Goal: Answer question/provide support

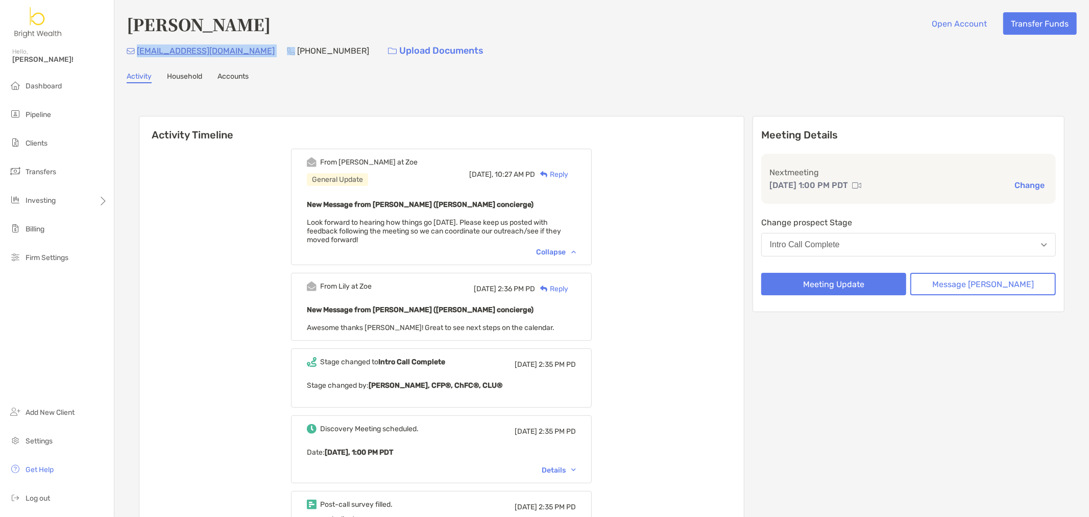
drag, startPoint x: 227, startPoint y: 51, endPoint x: 137, endPoint y: 52, distance: 90.4
click at [137, 52] on div "judy1233@yahoo.com (916) 914-4073 Upload Documents" at bounding box center [602, 51] width 950 height 22
copy p "judy1233@yahoo.com"
drag, startPoint x: 571, startPoint y: 87, endPoint x: 590, endPoint y: 97, distance: 21.7
click at [572, 87] on div "Jae Nguyen Open Account Transfer Funds judy1233@yahoo.com (916) 914-4073 Upload…" at bounding box center [601, 508] width 974 height 1017
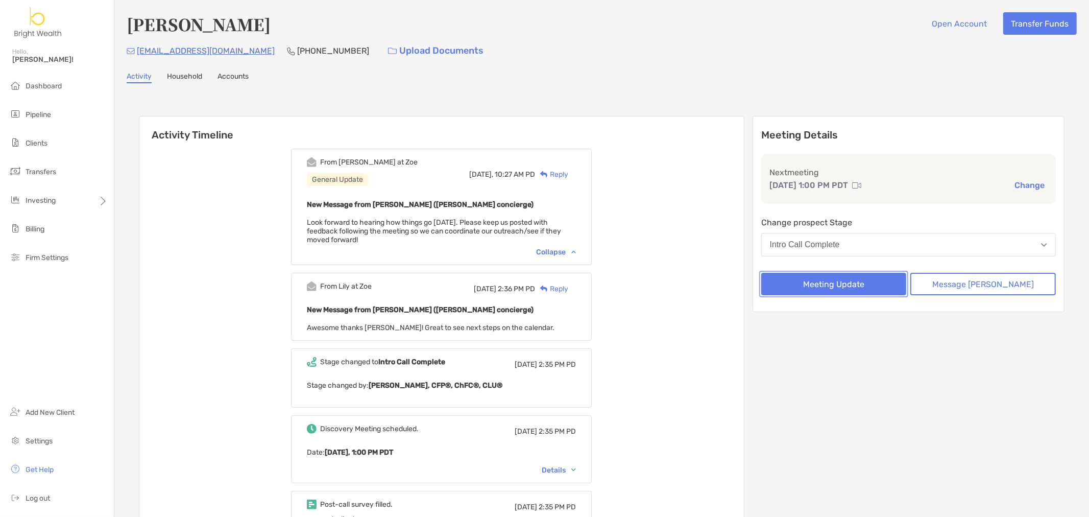
click at [850, 276] on button "Meeting Update" at bounding box center [833, 284] width 145 height 22
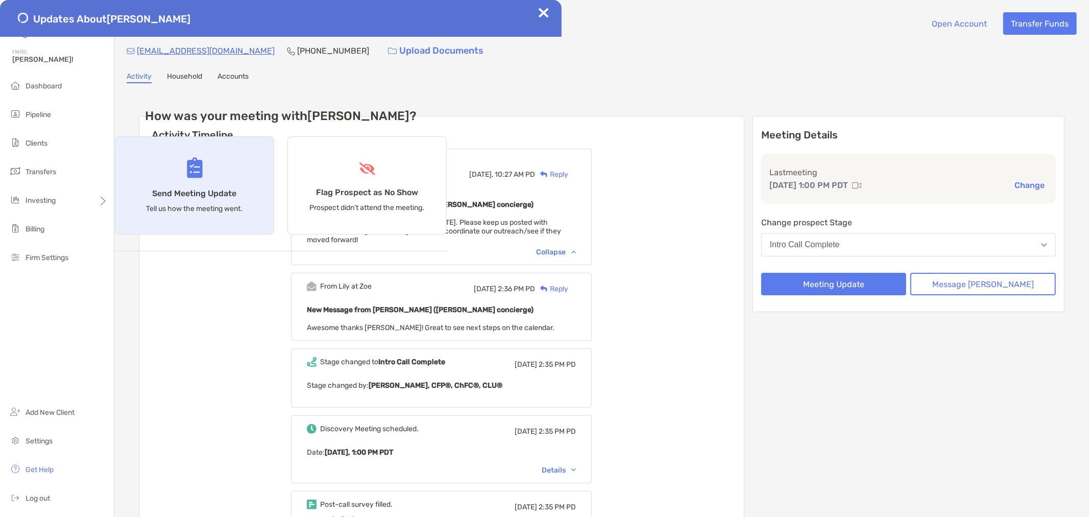
click at [237, 198] on h4 "Send Meeting Update" at bounding box center [195, 193] width 84 height 10
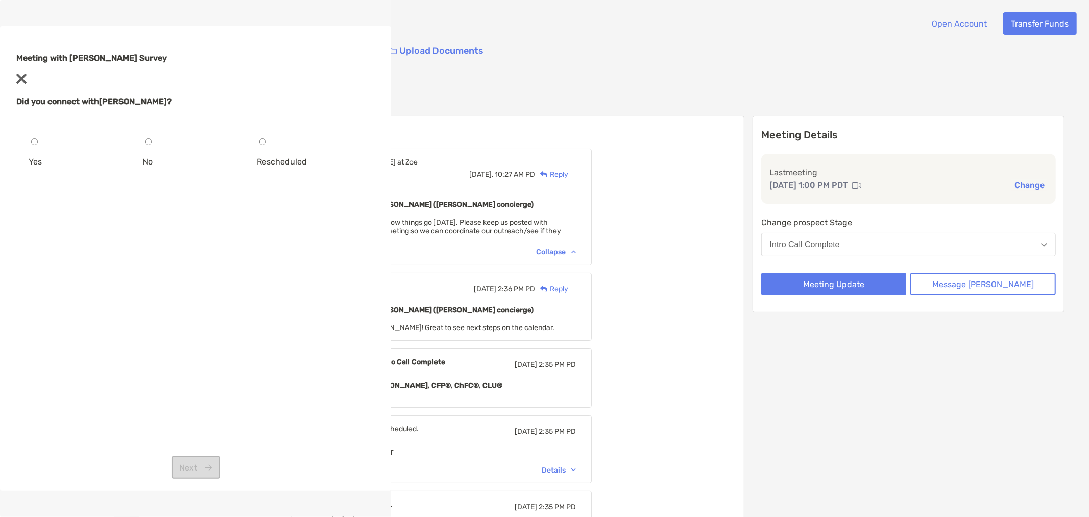
click at [134, 168] on div "Yes" at bounding box center [82, 161] width 106 height 13
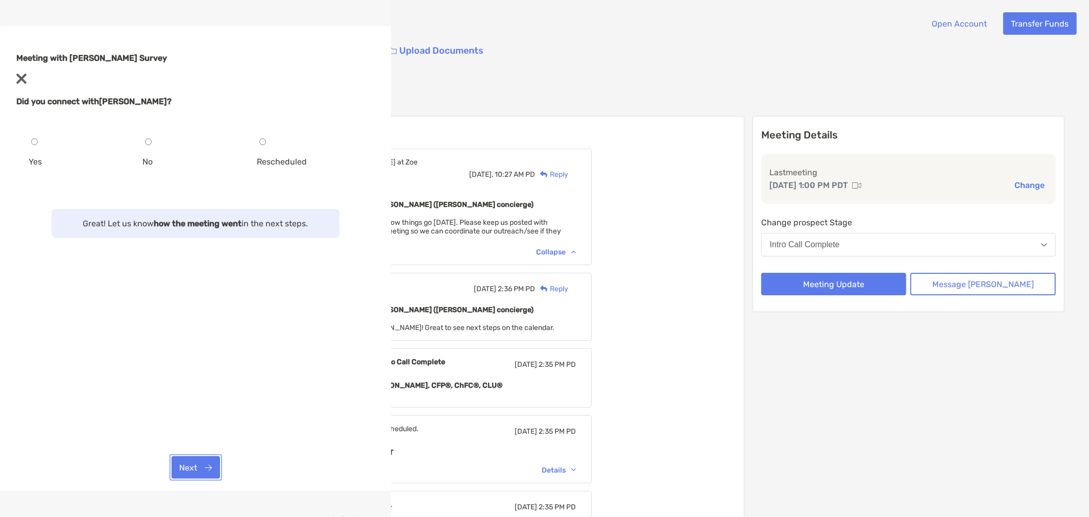
click at [220, 472] on button "Next" at bounding box center [196, 467] width 48 height 22
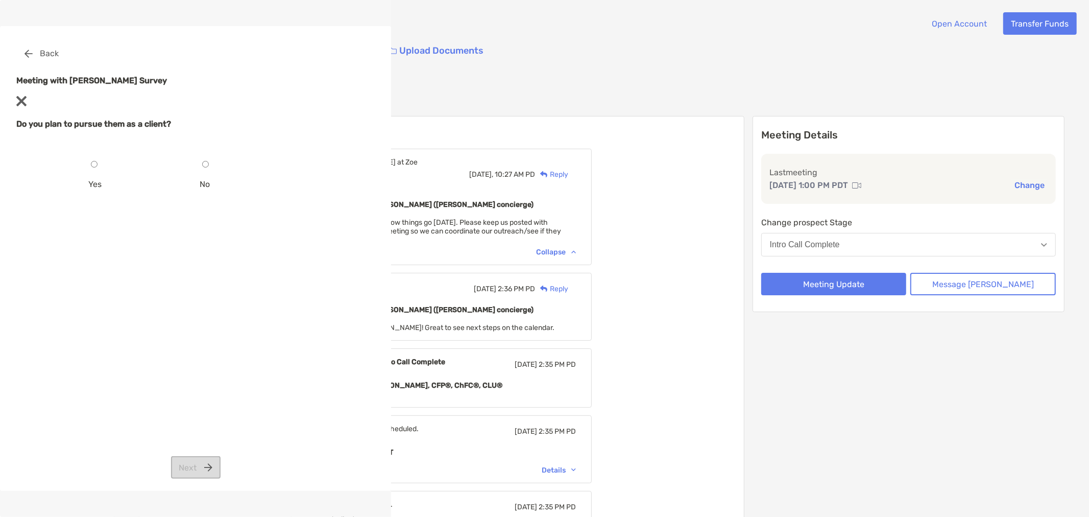
click at [191, 190] on div "Yes" at bounding box center [139, 184] width 103 height 13
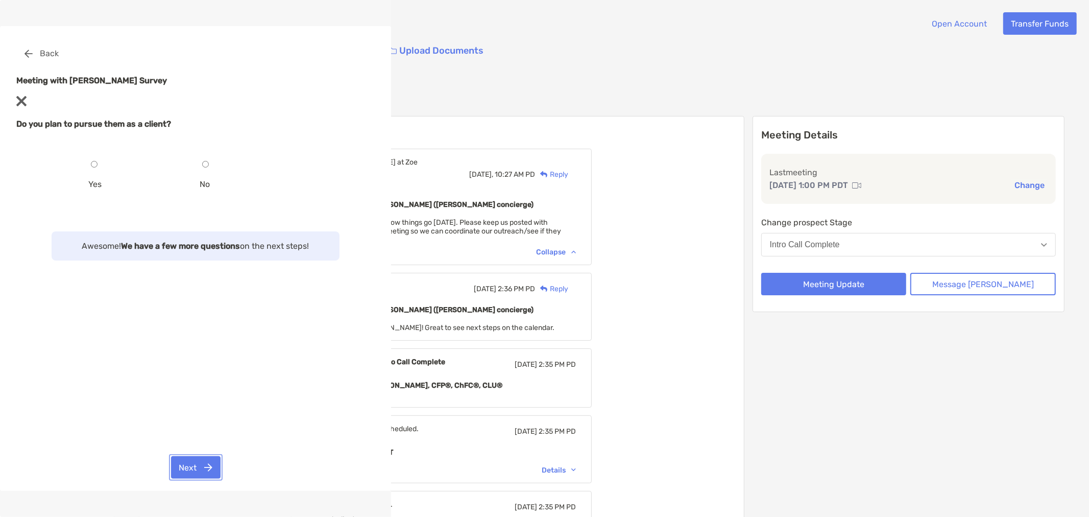
click at [221, 465] on button "Next" at bounding box center [196, 467] width 50 height 22
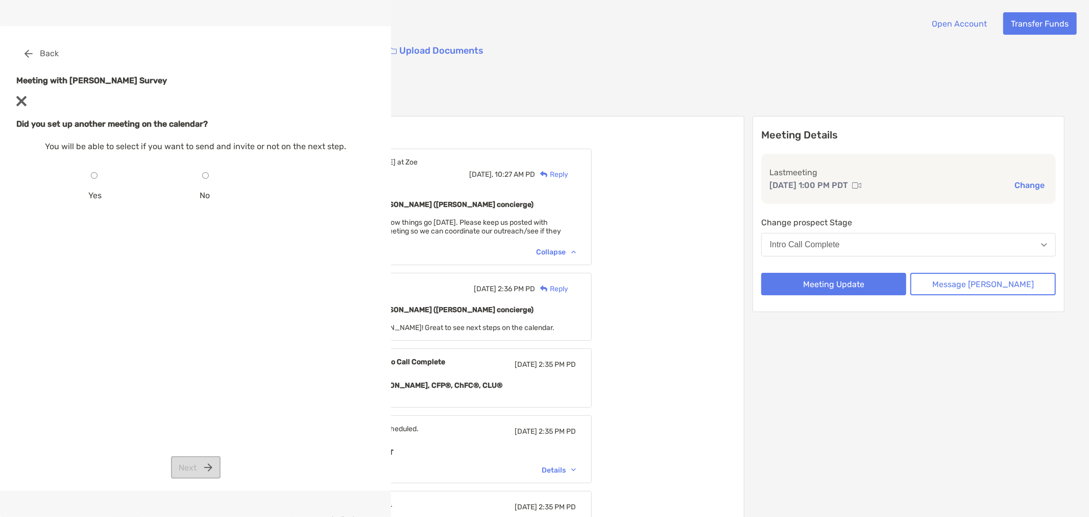
click at [303, 202] on div "No" at bounding box center [251, 195] width 103 height 13
click at [221, 460] on button "Next" at bounding box center [196, 467] width 50 height 22
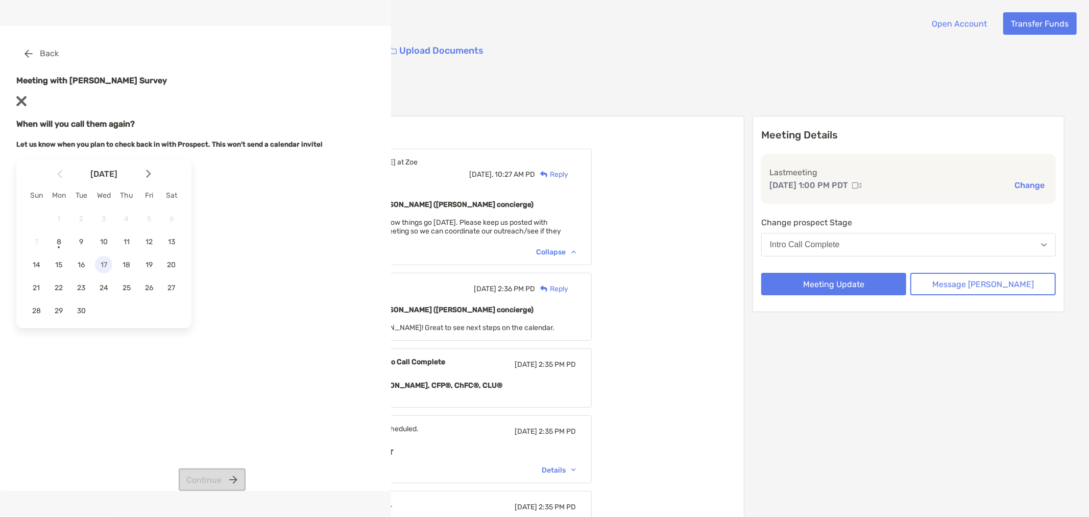
click at [112, 260] on span "17" at bounding box center [103, 264] width 17 height 9
click at [246, 468] on button "Continue" at bounding box center [212, 479] width 67 height 22
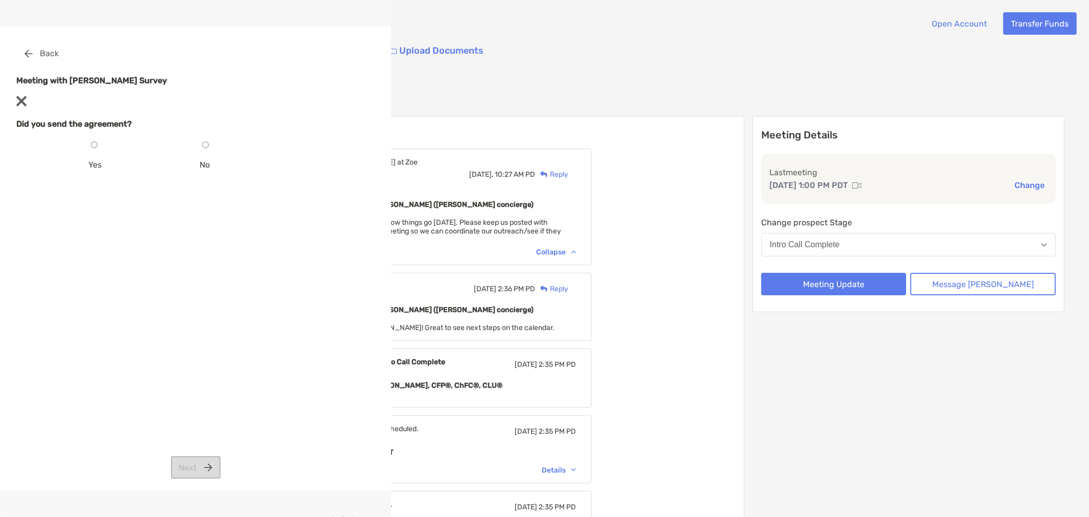
click at [191, 171] on div "Yes" at bounding box center [139, 164] width 103 height 13
click at [221, 466] on button "Next" at bounding box center [196, 467] width 50 height 22
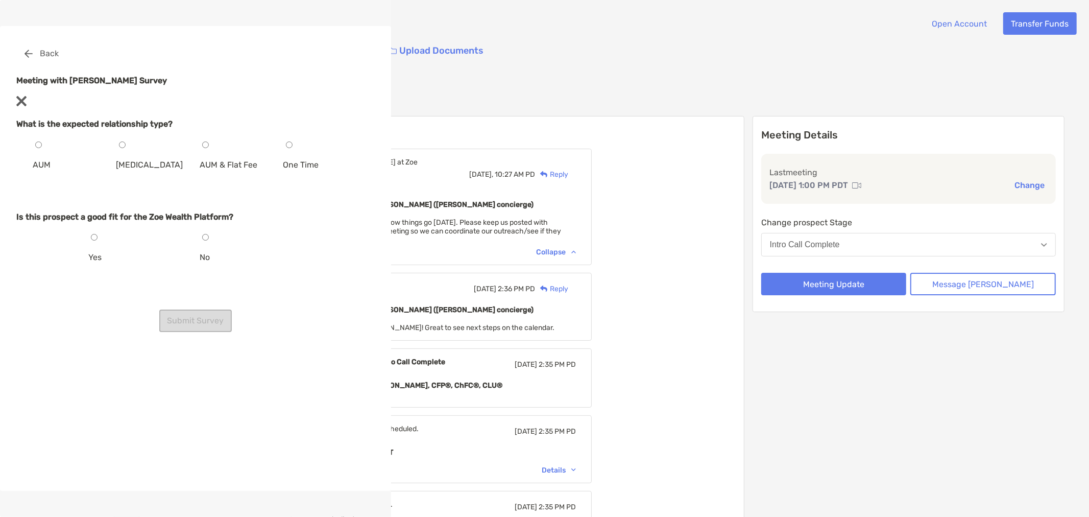
click at [108, 171] on div "AUM" at bounding box center [71, 164] width 76 height 13
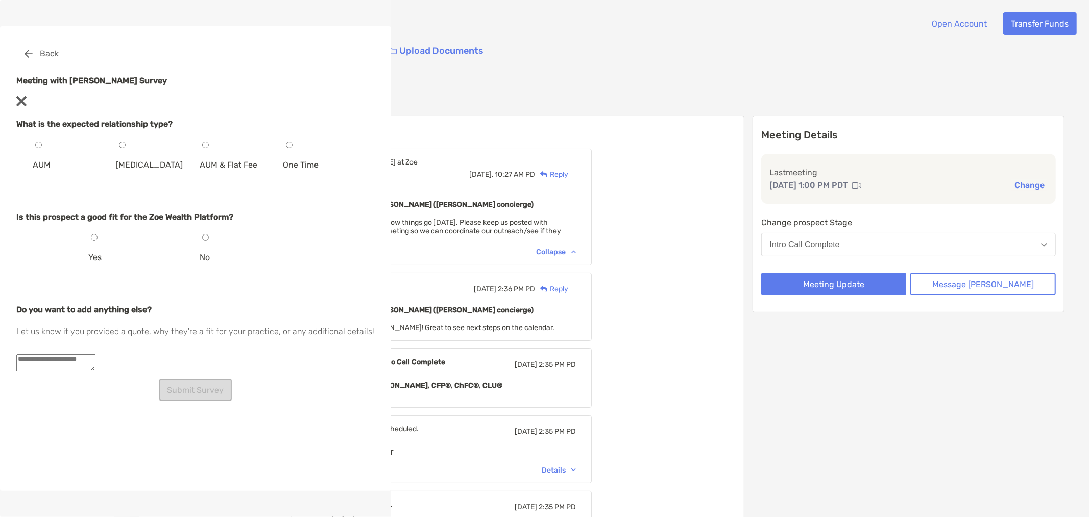
click at [191, 251] on div "Yes" at bounding box center [139, 257] width 103 height 13
click at [95, 356] on textarea at bounding box center [55, 362] width 79 height 17
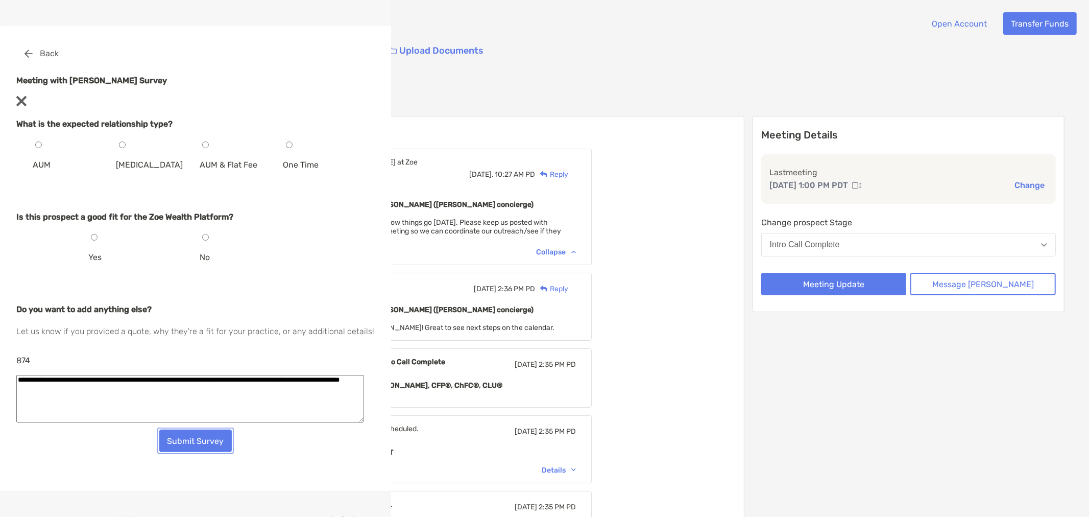
drag, startPoint x: 534, startPoint y: 407, endPoint x: 562, endPoint y: 375, distance: 42.7
click at [375, 375] on div "**********" at bounding box center [195, 271] width 358 height 305
click at [364, 375] on textarea "**********" at bounding box center [190, 398] width 348 height 47
drag, startPoint x: 547, startPoint y: 370, endPoint x: 276, endPoint y: 330, distance: 274.5
click at [270, 331] on div "**********" at bounding box center [195, 233] width 358 height 382
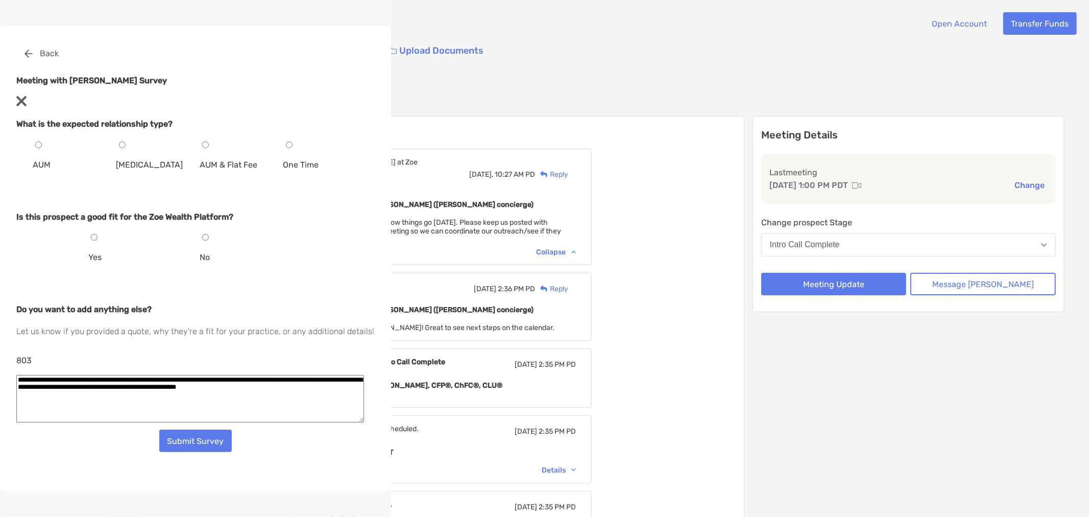
type textarea "**********"
click at [232, 429] on button "Submit Survey" at bounding box center [195, 440] width 72 height 22
